Goal: Information Seeking & Learning: Get advice/opinions

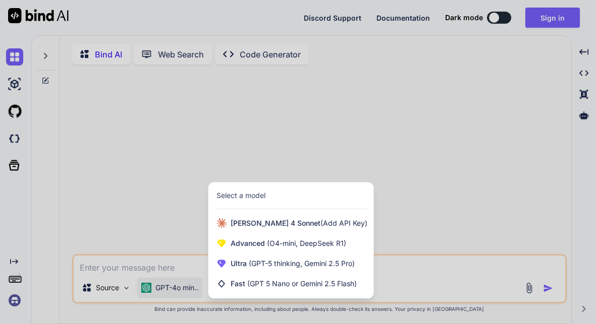
click at [443, 80] on div at bounding box center [298, 162] width 596 height 324
type textarea "x"
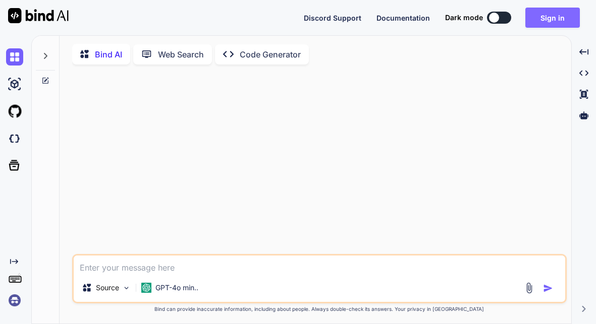
click at [563, 12] on button "Sign in" at bounding box center [552, 18] width 54 height 20
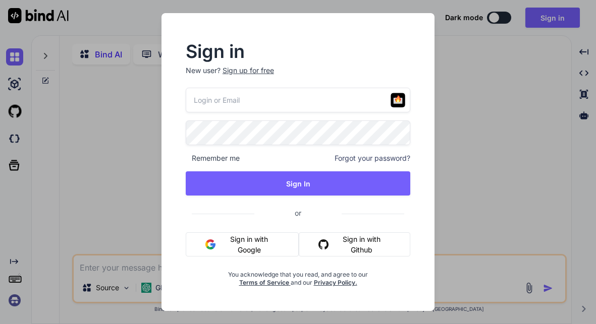
click at [294, 100] on input "email" at bounding box center [298, 100] width 225 height 25
type input "[EMAIL_ADDRESS][DOMAIN_NAME]"
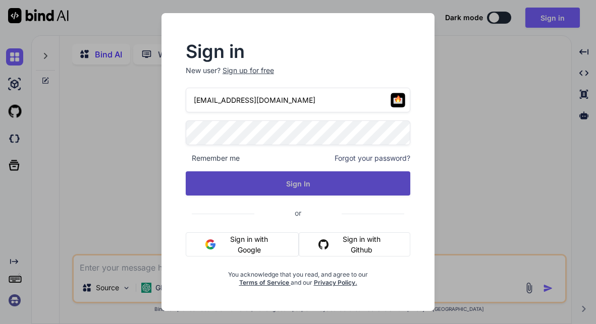
click at [337, 181] on button "Sign In" at bounding box center [298, 184] width 225 height 24
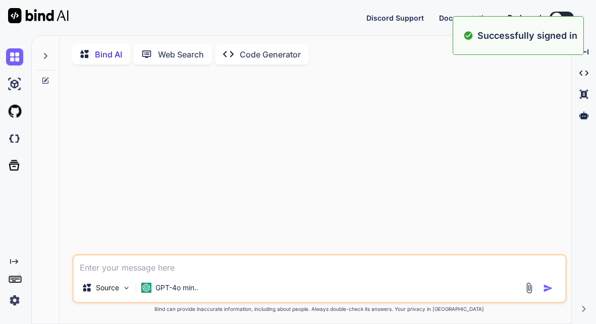
click at [174, 277] on div "Source GPT-4o min.." at bounding box center [319, 278] width 494 height 49
click at [168, 291] on p "GPT-4o min.." at bounding box center [176, 288] width 43 height 10
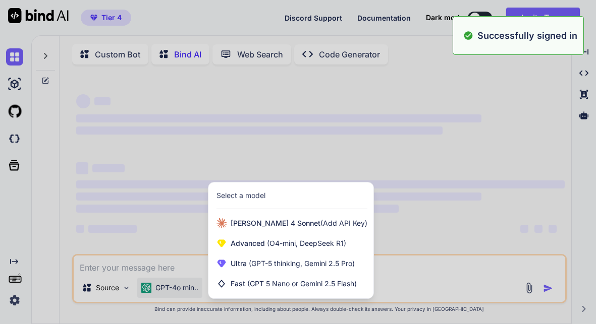
click at [170, 290] on div at bounding box center [298, 162] width 596 height 324
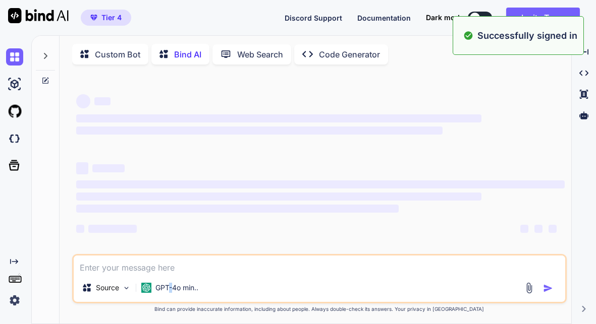
click at [170, 290] on p "GPT-4o min.." at bounding box center [176, 288] width 43 height 10
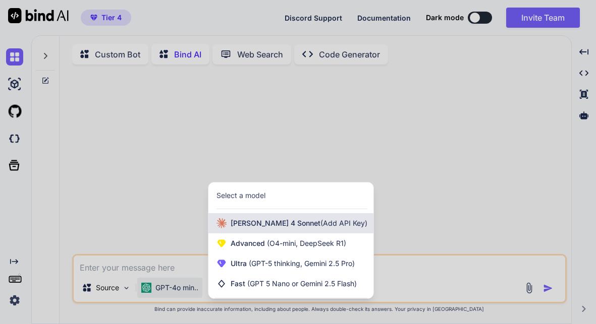
click at [269, 233] on div "[PERSON_NAME] 4 Sonnet (Add API Key)" at bounding box center [290, 223] width 165 height 20
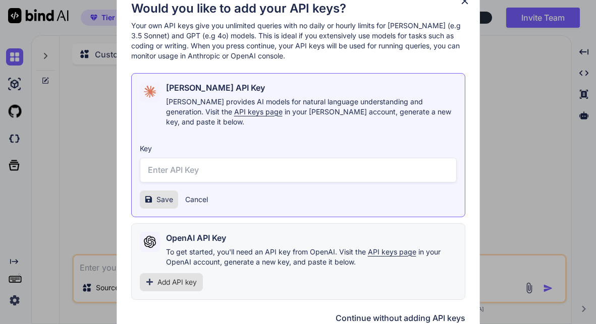
click at [99, 268] on div "Would you like to add your API keys? Your own API keys give you unlimited queri…" at bounding box center [298, 162] width 596 height 324
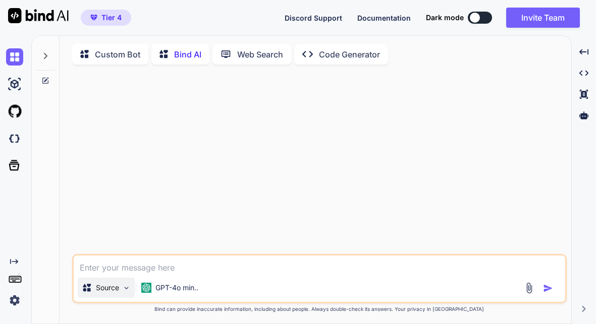
click at [108, 291] on p "Source" at bounding box center [107, 288] width 23 height 10
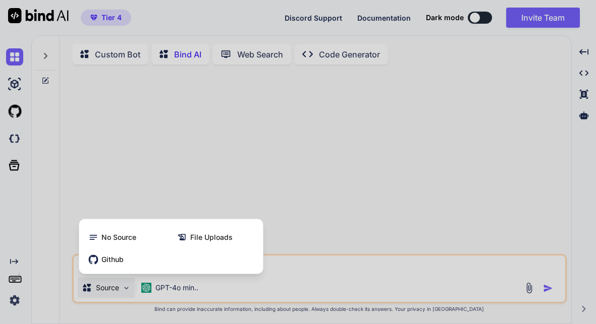
click at [154, 285] on div at bounding box center [298, 162] width 596 height 324
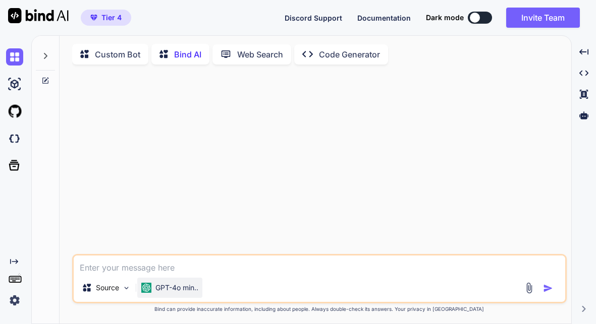
click at [153, 290] on div "GPT-4o min.." at bounding box center [169, 288] width 57 height 10
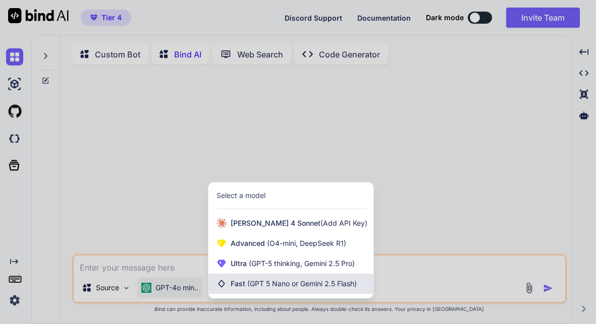
click at [267, 280] on div "Fast (GPT 5 Nano or Gemini 2.5 Flash)" at bounding box center [290, 284] width 165 height 20
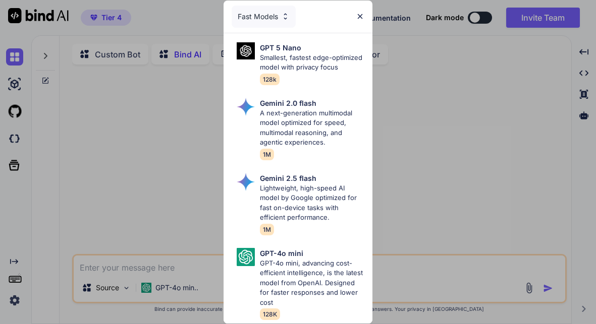
click at [166, 290] on div "Fast Models GPT 5 Nano Smallest, fastest edge-optimized model with privacy focu…" at bounding box center [298, 162] width 596 height 324
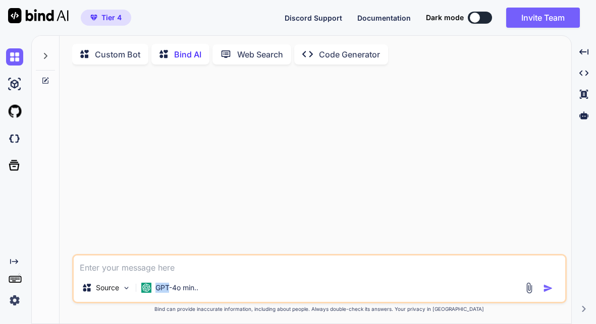
click at [166, 290] on p "GPT-4o min.." at bounding box center [176, 288] width 43 height 10
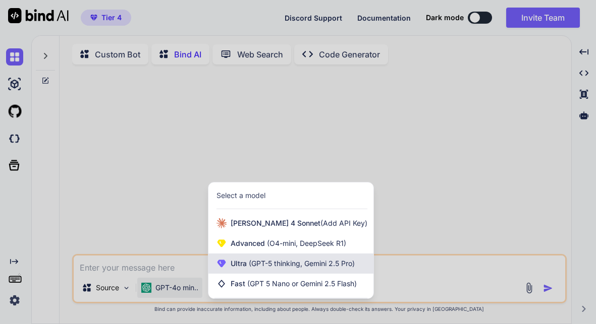
click at [266, 265] on span "(GPT-5 thinking, Gemini 2.5 Pro)" at bounding box center [301, 263] width 108 height 9
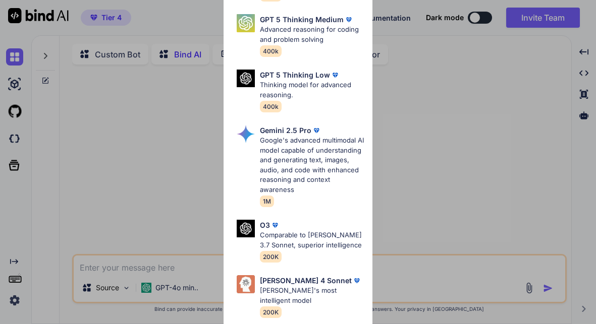
scroll to position [144, 0]
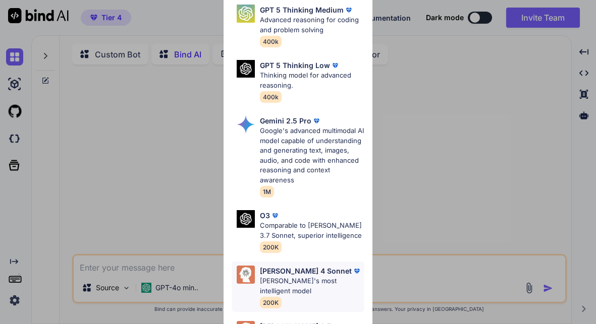
click at [302, 277] on p "[PERSON_NAME]'s most intelligent model" at bounding box center [312, 287] width 104 height 20
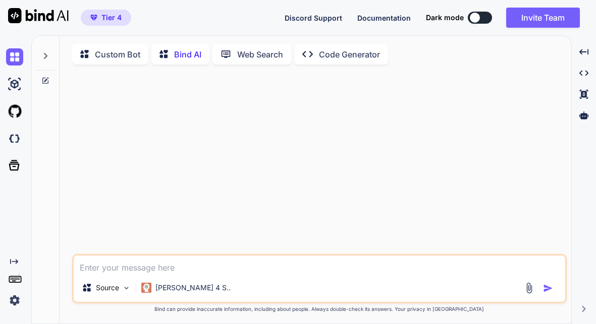
click at [176, 274] on textarea at bounding box center [319, 265] width 491 height 18
type textarea "why do we use ternary operators in react vs if else statements"
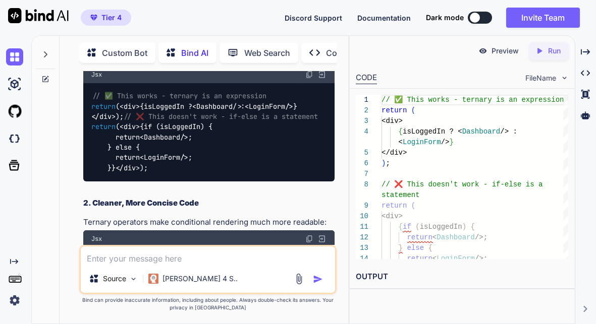
scroll to position [146, 0]
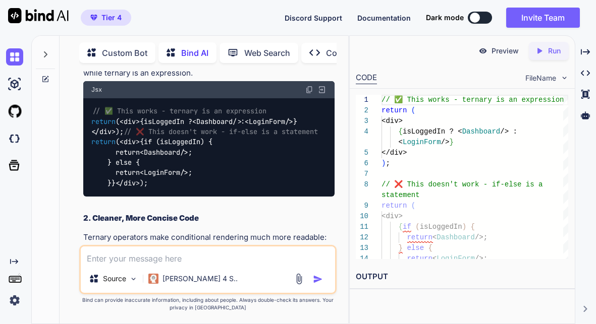
click at [170, 137] on code "// ✅ This works - ternary is an expression return ( < div > {isLoggedIn ? < Das…" at bounding box center [204, 147] width 227 height 82
drag, startPoint x: 92, startPoint y: 123, endPoint x: 103, endPoint y: 166, distance: 44.4
click at [103, 166] on div "// ✅ This works - ternary is an expression return ( < div > {isLoggedIn ? < Das…" at bounding box center [208, 147] width 251 height 98
click at [151, 135] on div "// ✅ This works - ternary is an expression return ( < div > {isLoggedIn ? < Das…" at bounding box center [208, 147] width 251 height 98
click at [92, 108] on span "// ✅ This works - ternary is an expression" at bounding box center [179, 111] width 174 height 9
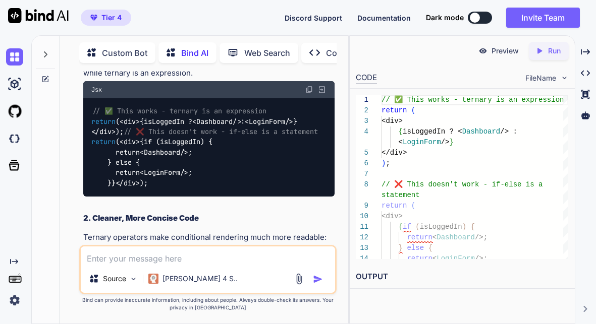
click at [309, 90] on img at bounding box center [309, 90] width 8 height 8
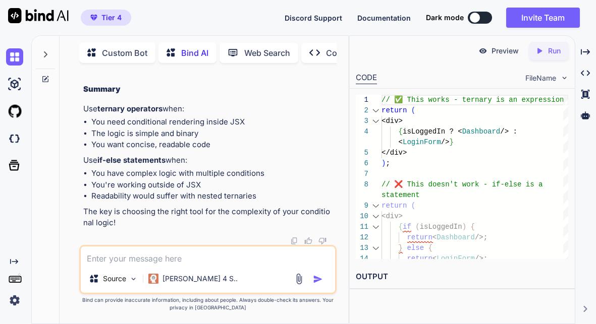
scroll to position [1530, 0]
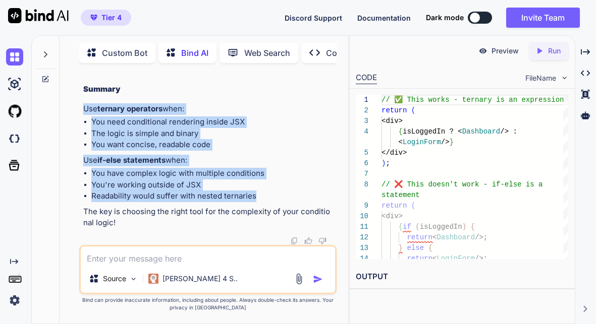
drag, startPoint x: 256, startPoint y: 196, endPoint x: 73, endPoint y: 111, distance: 202.0
click at [73, 111] on div "You why do we use ternary operators in react vs if else statements Bind AI Grea…" at bounding box center [208, 197] width 281 height 253
copy div "Use ternary operators when: You need conditional rendering inside JSX The logic…"
